Goal: Task Accomplishment & Management: Manage account settings

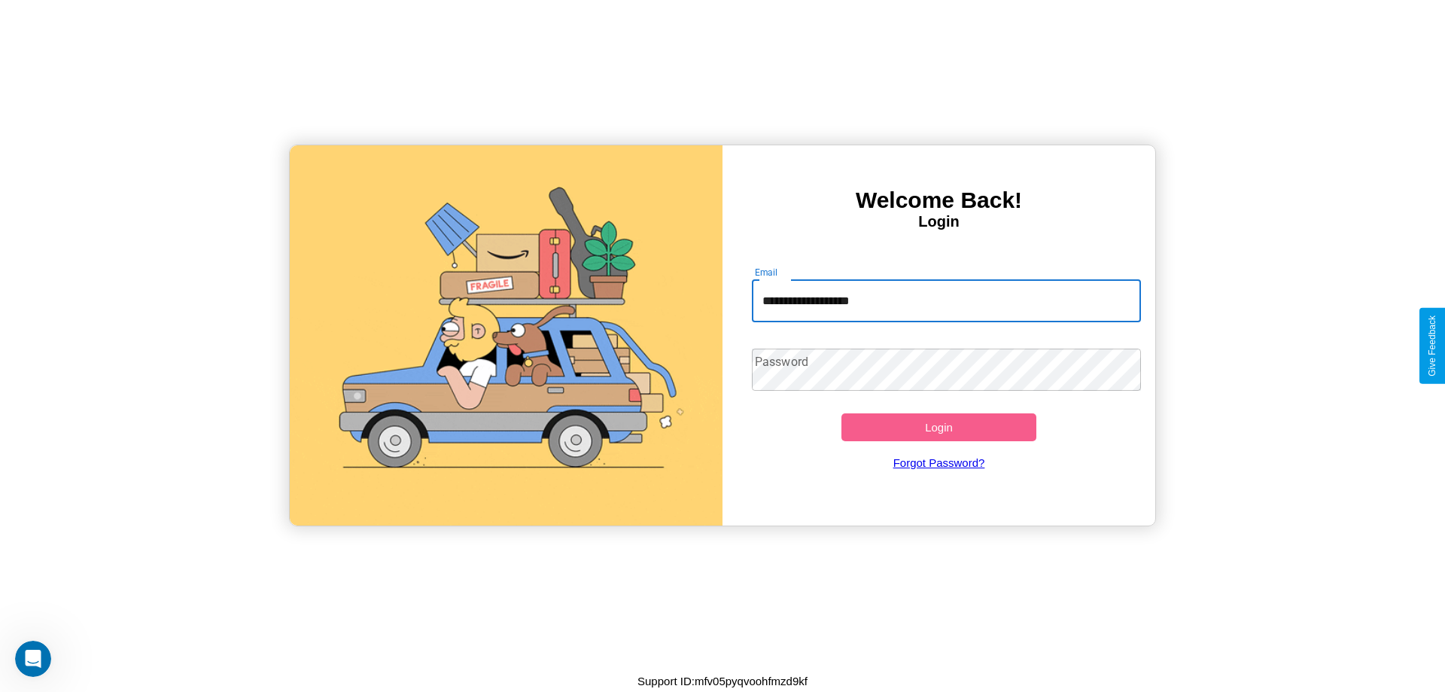
type input "**********"
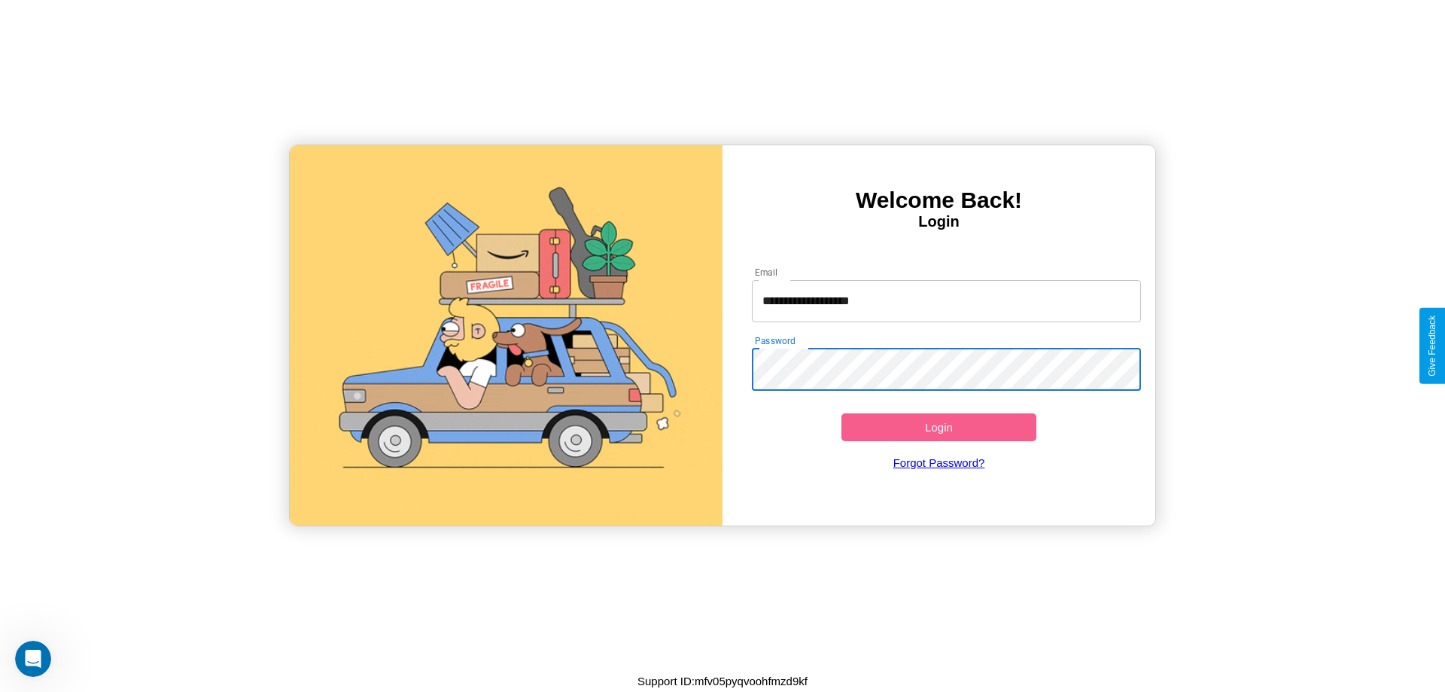
click at [939, 427] on button "Login" at bounding box center [938, 427] width 195 height 28
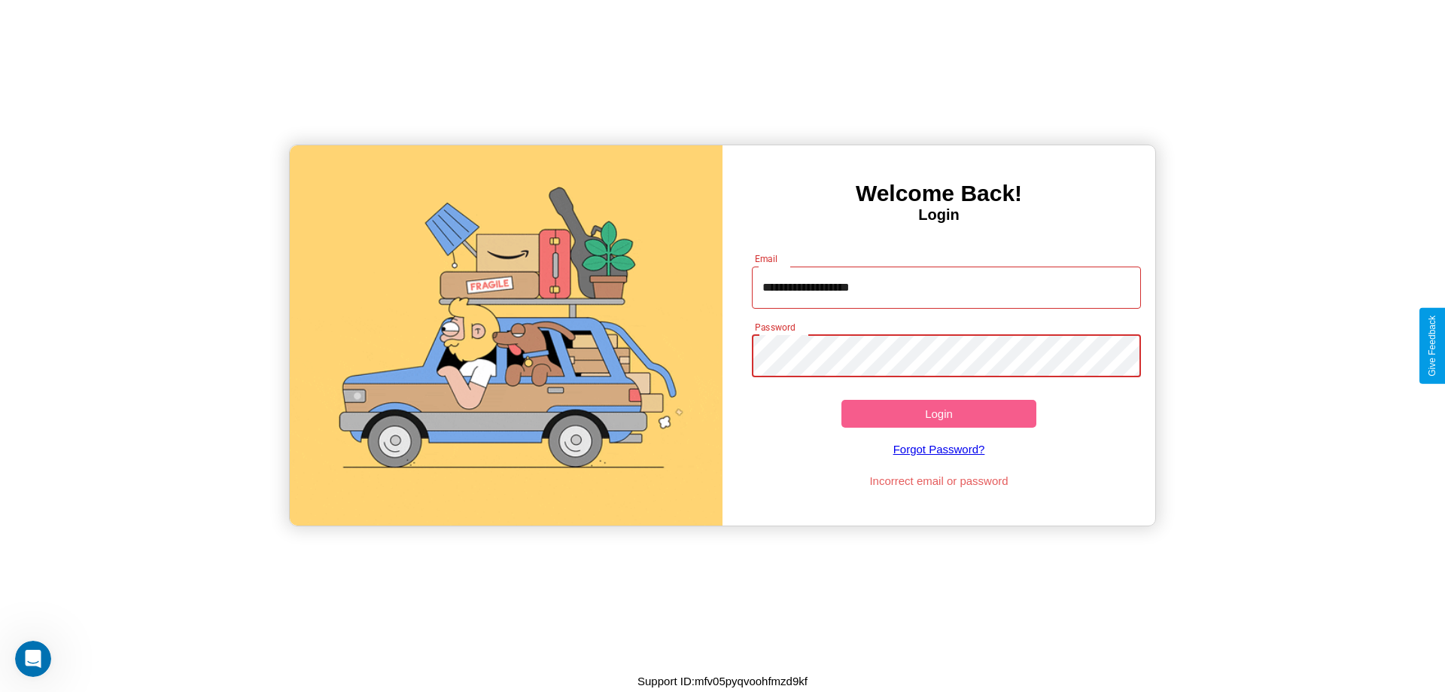
click at [939, 413] on button "Login" at bounding box center [938, 414] width 195 height 28
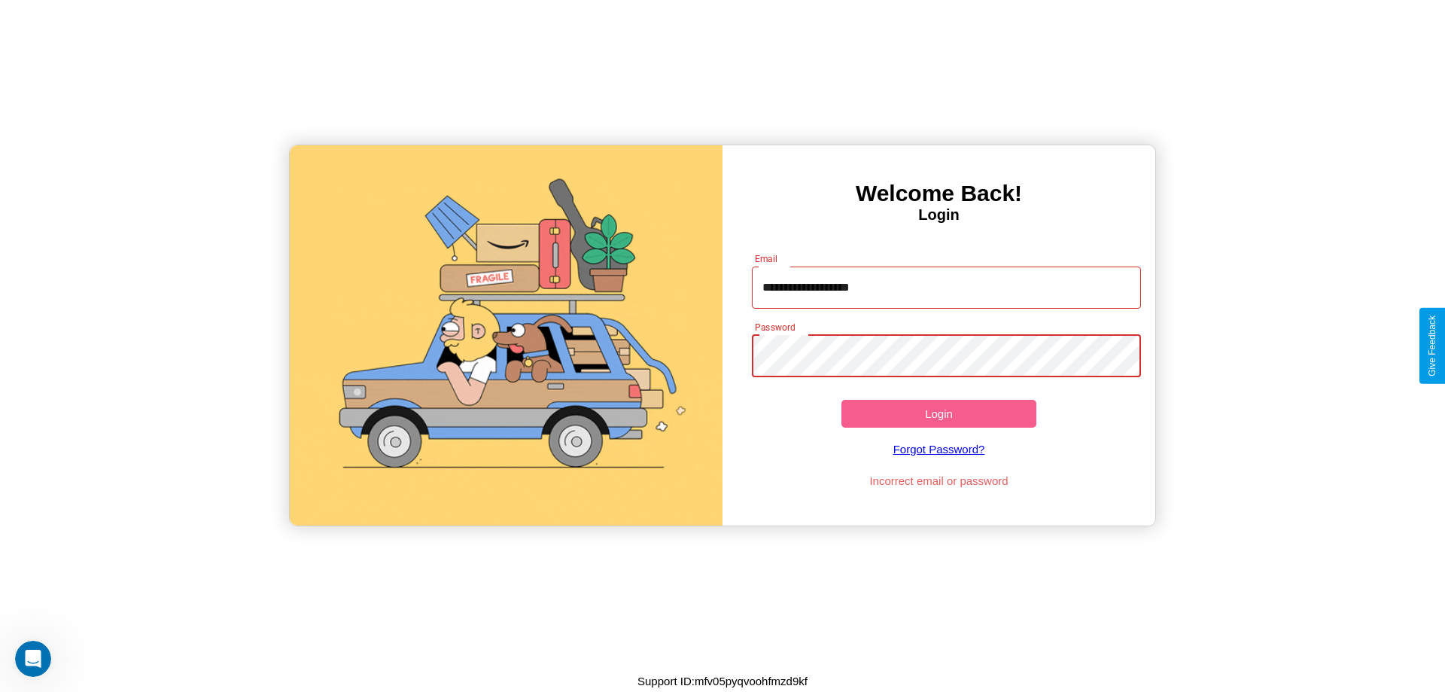
click at [939, 413] on button "Login" at bounding box center [938, 414] width 195 height 28
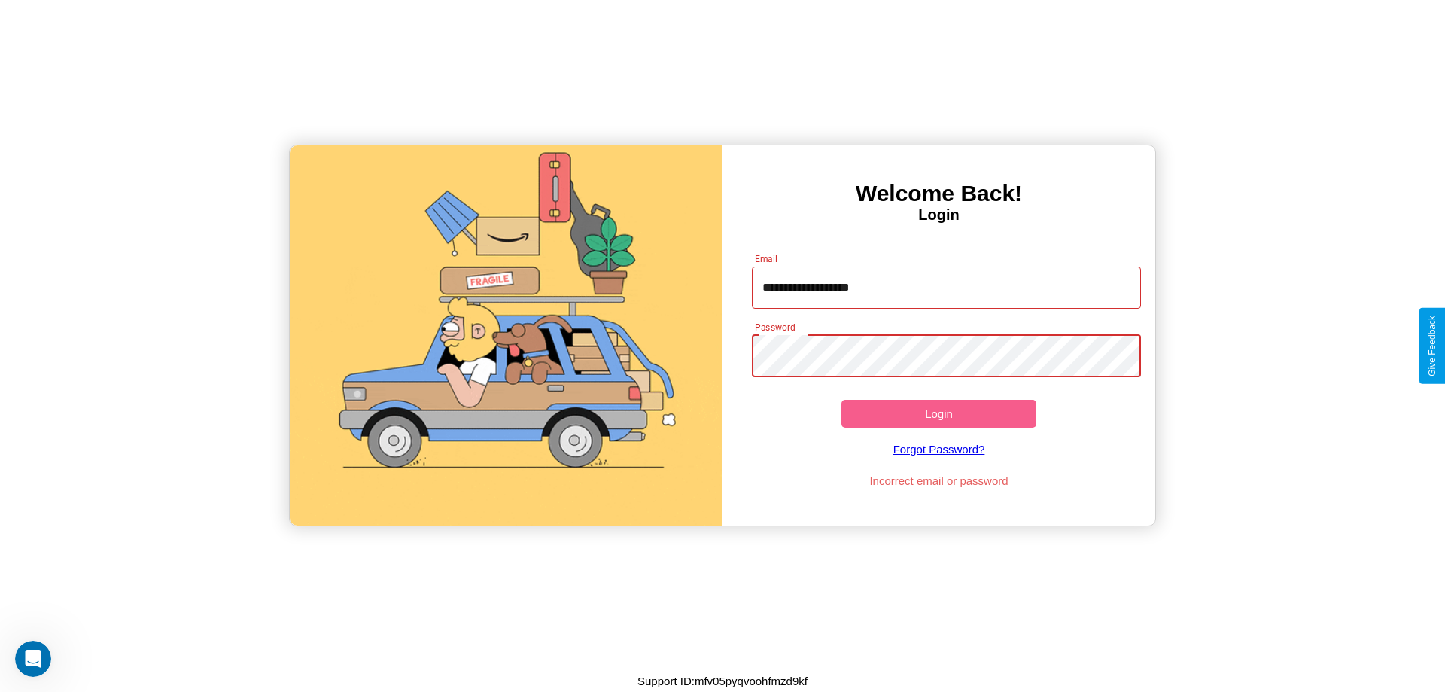
click at [939, 413] on button "Login" at bounding box center [938, 414] width 195 height 28
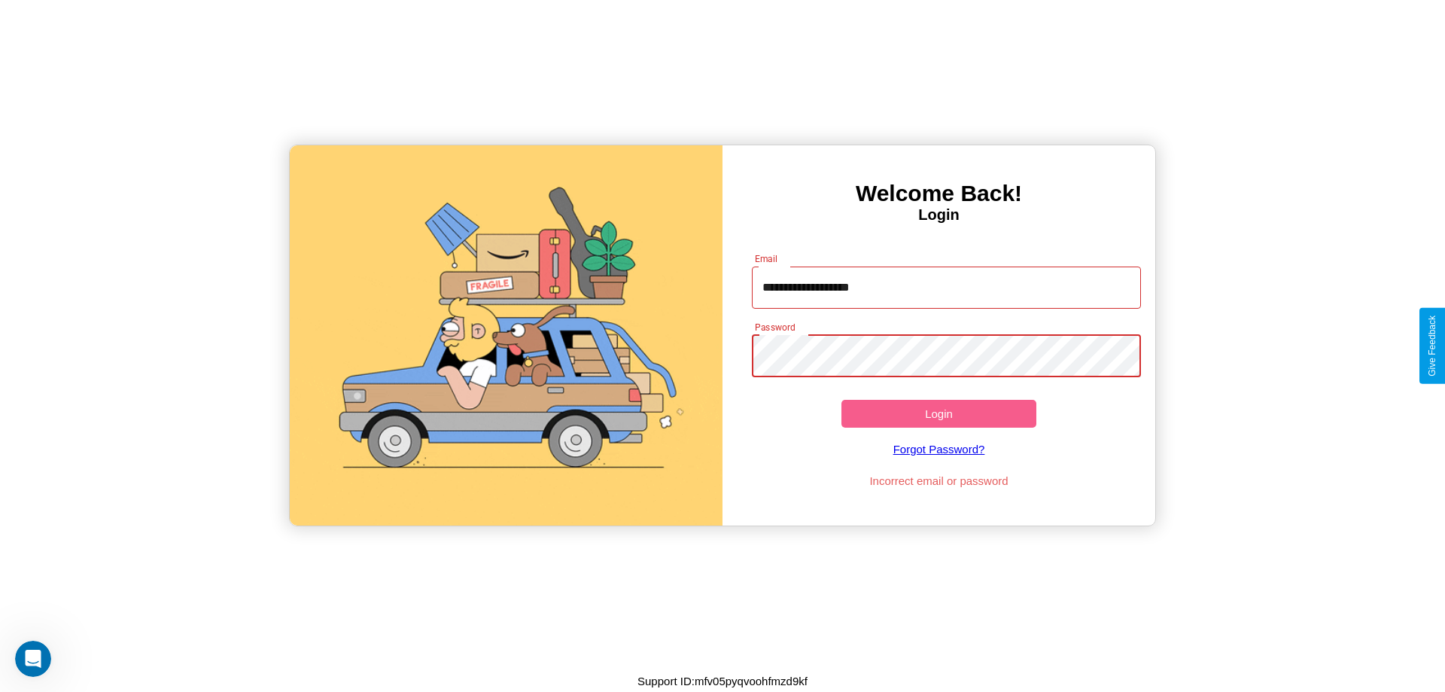
click at [939, 413] on button "Login" at bounding box center [938, 414] width 195 height 28
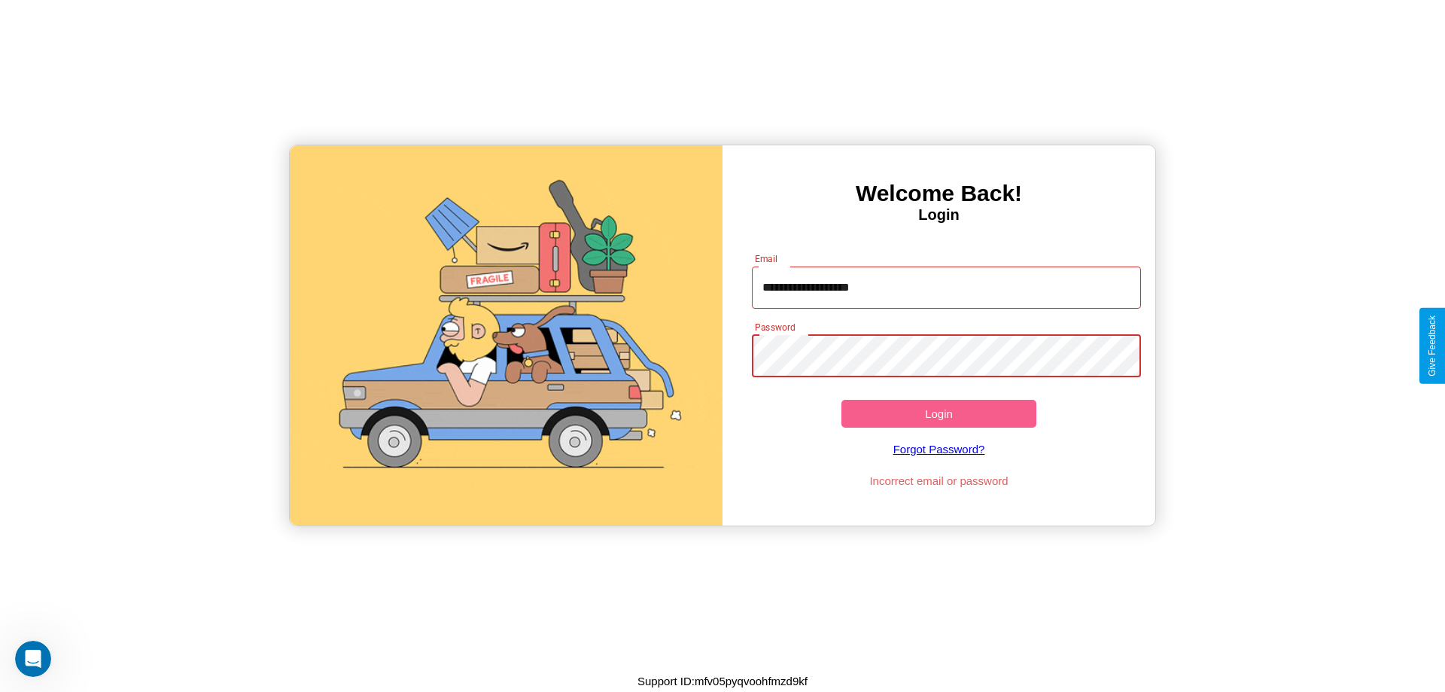
click at [939, 413] on button "Login" at bounding box center [938, 414] width 195 height 28
